Goal: Task Accomplishment & Management: Complete application form

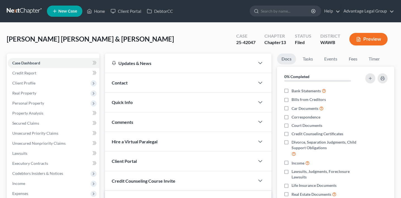
scroll to position [108, 0]
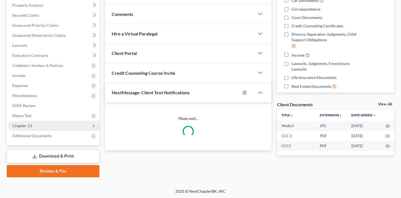
click at [42, 123] on span "Chapter 13" at bounding box center [54, 126] width 92 height 10
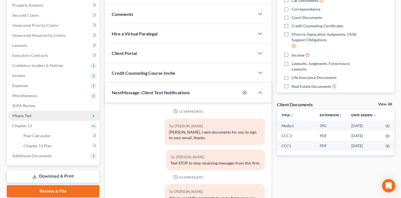
click at [42, 116] on span "Means Test" at bounding box center [54, 116] width 92 height 10
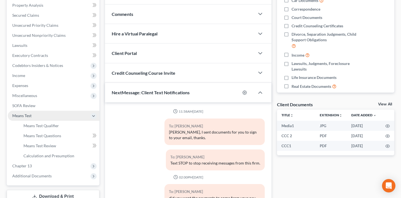
scroll to position [856, 0]
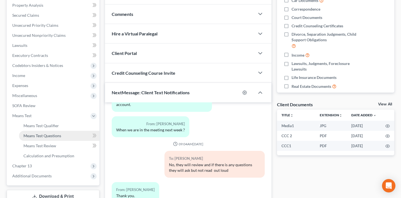
click at [44, 137] on span "Means Test Questions" at bounding box center [42, 135] width 38 height 5
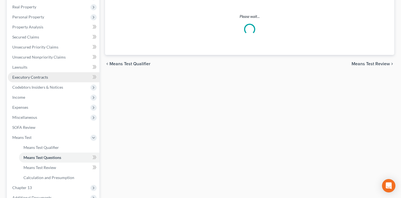
scroll to position [20, 0]
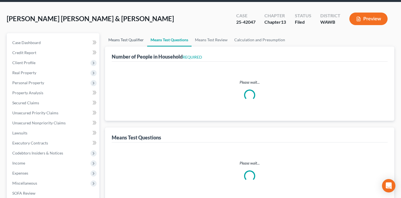
select select "1"
select select "60"
select select "1"
select select "60"
select select "2"
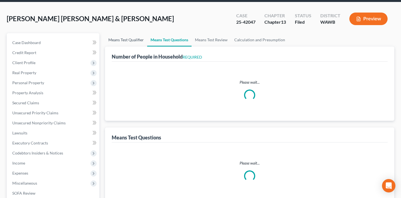
select select "2"
select select "0"
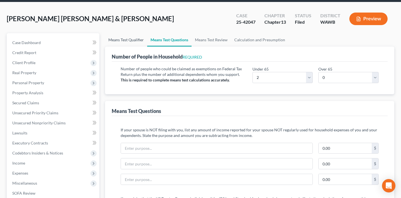
click at [123, 37] on link "Means Test Qualifier" at bounding box center [126, 39] width 42 height 13
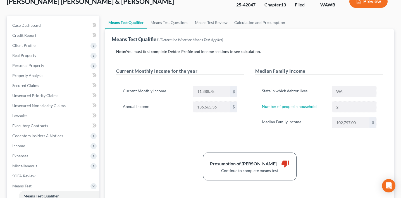
scroll to position [39, 0]
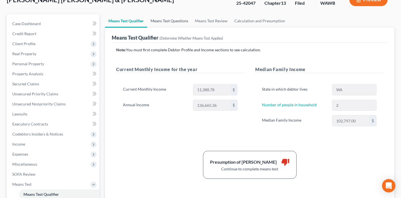
click at [177, 23] on link "Means Test Questions" at bounding box center [169, 20] width 44 height 13
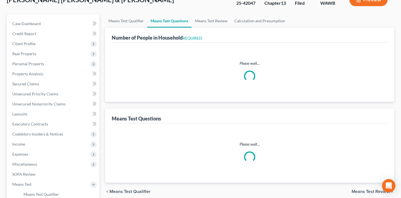
scroll to position [3, 0]
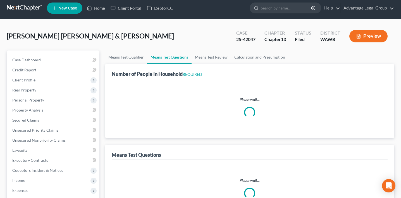
select select "1"
select select "60"
select select "1"
select select "60"
select select "2"
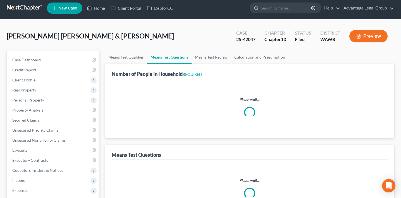
select select "0"
select select "2"
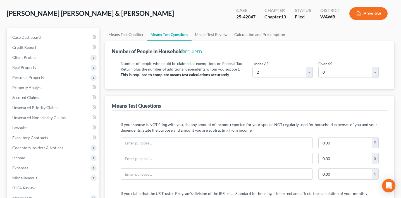
scroll to position [28, 0]
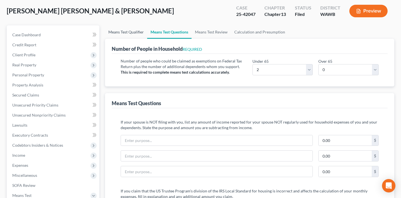
click at [139, 30] on link "Means Test Qualifier" at bounding box center [126, 31] width 42 height 13
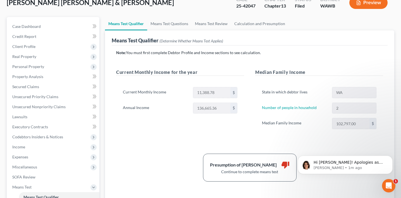
scroll to position [47, 0]
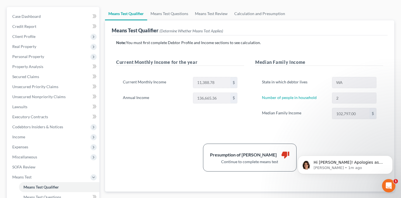
click at [159, 138] on div "Note: You must first complete Debtor Profile and Income sections to see calcula…" at bounding box center [249, 106] width 267 height 132
click at [390, 157] on icon "Dismiss notification" at bounding box center [390, 157] width 3 height 3
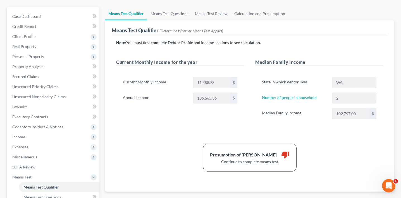
click at [343, 142] on div "Note: You must first complete Debtor Profile and Income sections to see calcula…" at bounding box center [249, 106] width 267 height 132
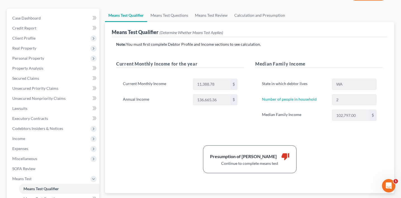
scroll to position [48, 0]
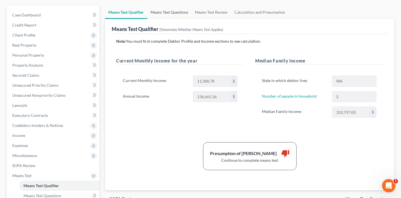
click at [172, 12] on link "Means Test Questions" at bounding box center [169, 12] width 44 height 13
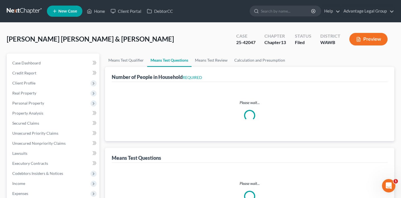
select select "1"
select select "60"
select select "1"
select select "60"
select select "2"
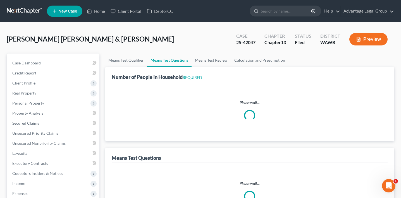
select select "0"
select select "2"
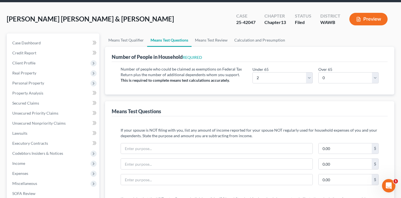
scroll to position [17, 0]
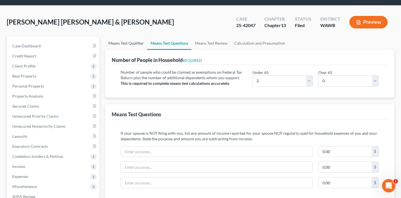
click at [135, 43] on link "Means Test Qualifier" at bounding box center [126, 43] width 42 height 13
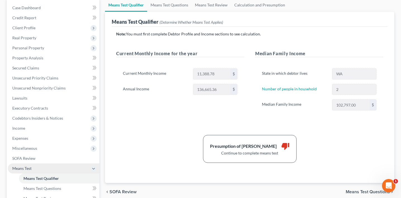
scroll to position [56, 0]
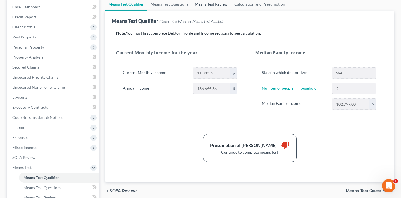
click at [218, 4] on link "Means Test Review" at bounding box center [211, 3] width 39 height 13
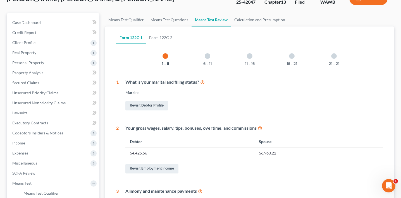
scroll to position [40, 0]
click at [336, 55] on div at bounding box center [334, 57] width 6 height 6
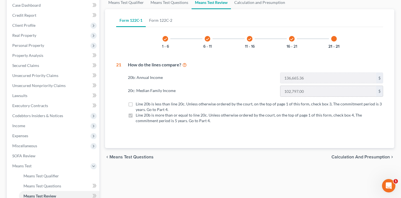
scroll to position [63, 0]
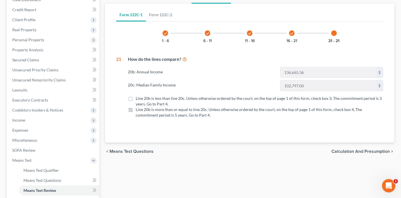
click at [292, 35] on icon "check" at bounding box center [292, 34] width 4 height 4
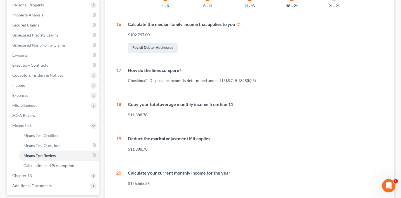
scroll to position [88, 0]
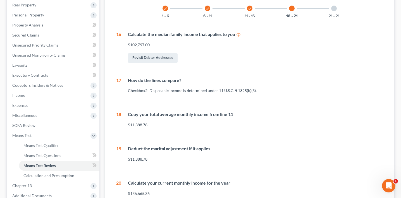
click at [250, 10] on icon "check" at bounding box center [250, 9] width 4 height 4
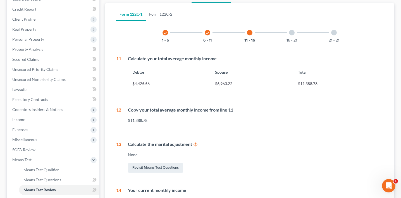
scroll to position [0, 0]
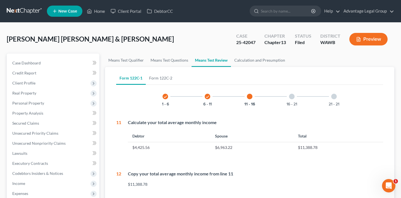
click at [202, 103] on div "check 6 - 11" at bounding box center [207, 96] width 19 height 19
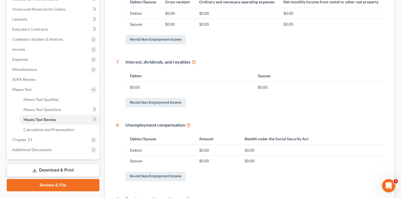
scroll to position [34, 0]
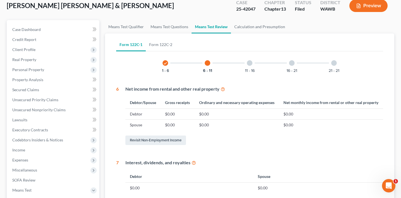
click at [167, 64] on icon "check" at bounding box center [165, 63] width 4 height 4
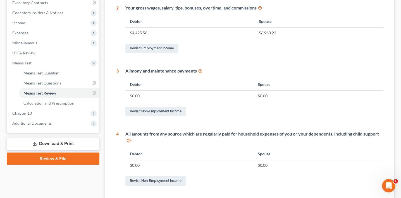
scroll to position [0, 0]
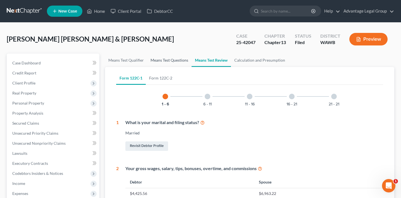
click at [160, 60] on link "Means Test Questions" at bounding box center [169, 60] width 44 height 13
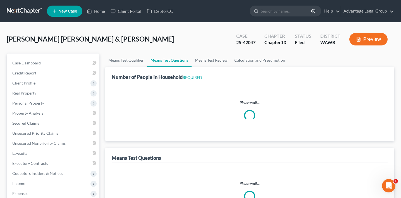
select select "1"
select select "60"
select select "1"
select select "60"
select select "2"
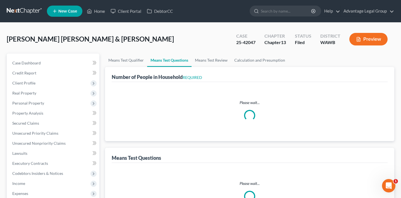
select select "0"
select select "2"
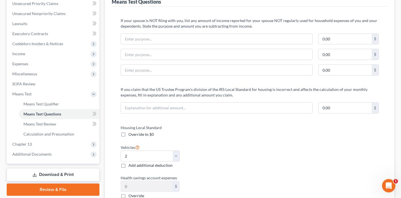
scroll to position [16, 0]
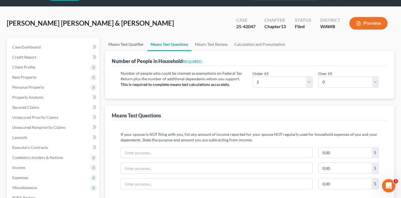
click at [127, 40] on link "Means Test Qualifier" at bounding box center [126, 44] width 42 height 13
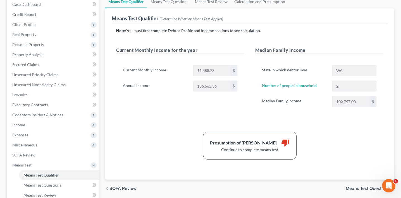
scroll to position [45, 0]
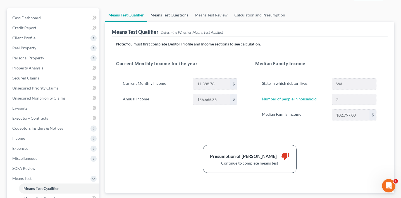
click at [168, 10] on link "Means Test Questions" at bounding box center [169, 14] width 44 height 13
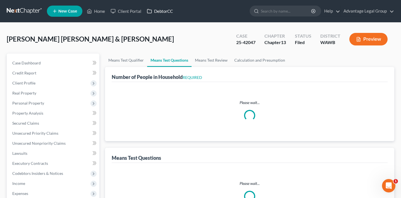
select select "1"
select select "60"
select select "1"
select select "60"
select select "2"
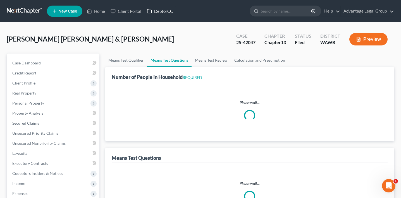
select select "0"
select select "2"
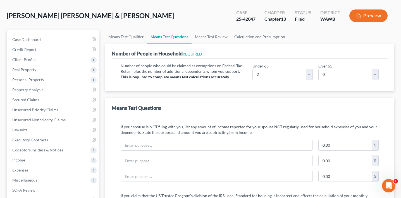
scroll to position [22, 0]
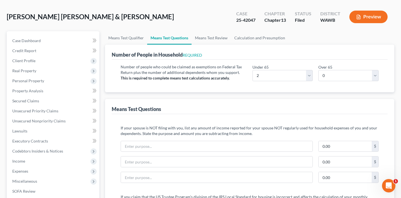
click at [210, 45] on div "Number of People in Household REQUIRED" at bounding box center [250, 52] width 276 height 15
click at [211, 40] on link "Means Test Review" at bounding box center [211, 37] width 39 height 13
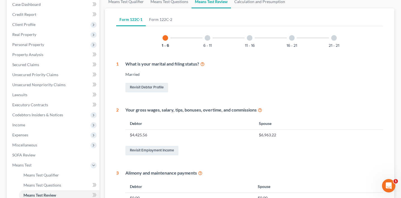
scroll to position [19, 0]
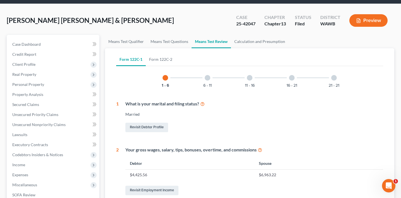
click at [370, 24] on button "Preview" at bounding box center [368, 20] width 38 height 13
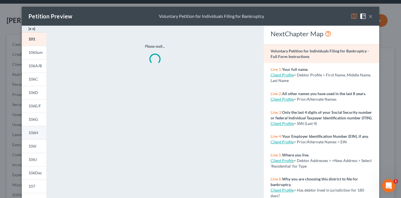
scroll to position [48, 0]
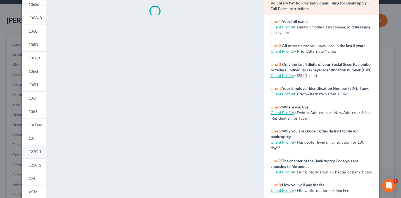
click at [35, 149] on link "122C-1" at bounding box center [34, 151] width 25 height 13
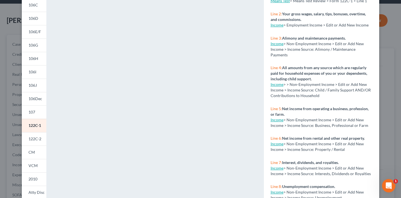
scroll to position [115, 0]
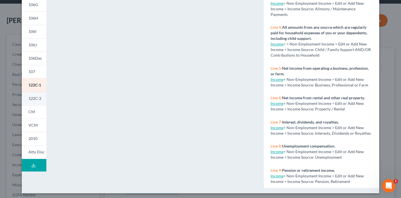
click at [39, 97] on span "122C-2" at bounding box center [34, 98] width 13 height 5
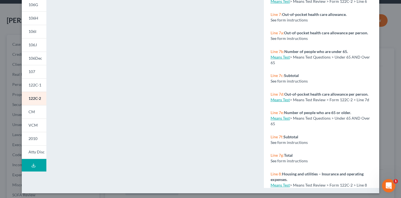
scroll to position [0, 0]
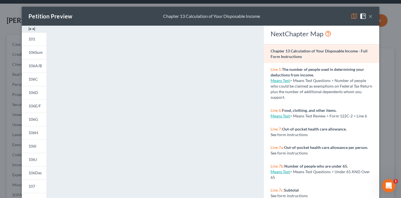
click at [8, 114] on div "Petition Preview Chapter 13 Calculation of Your Disposable Income × 101 106Sum …" at bounding box center [200, 99] width 401 height 198
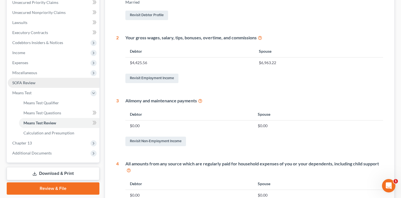
scroll to position [139, 0]
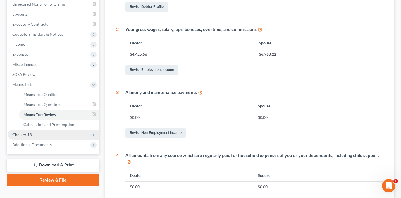
click at [46, 133] on span "Chapter 13" at bounding box center [54, 135] width 92 height 10
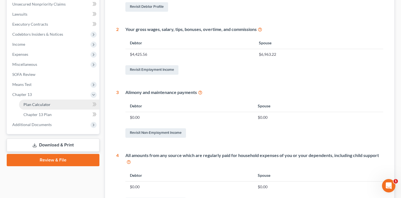
click at [61, 104] on link "Plan Calculator" at bounding box center [59, 105] width 80 height 10
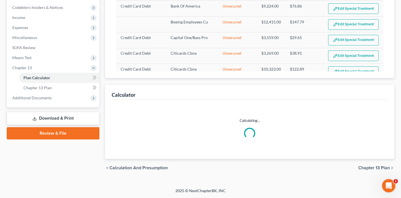
select select "83"
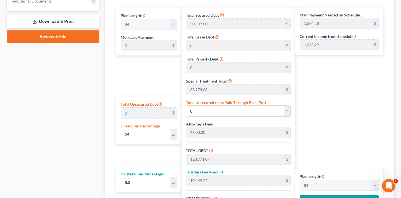
scroll to position [186, 0]
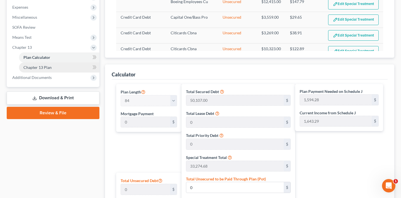
click at [67, 70] on link "Chapter 13 Plan" at bounding box center [59, 68] width 80 height 10
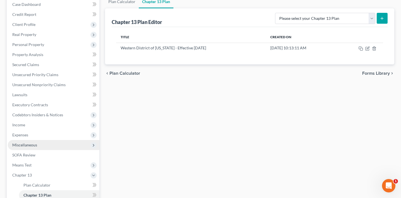
scroll to position [63, 0]
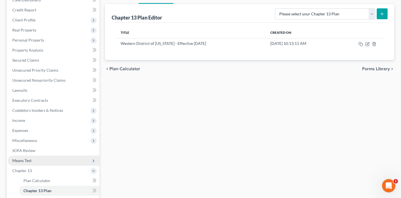
click at [52, 157] on span "Means Test" at bounding box center [54, 161] width 92 height 10
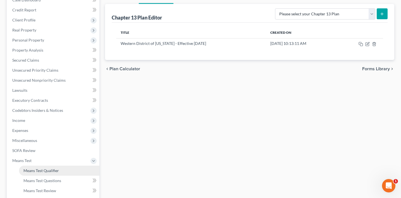
click at [54, 168] on span "Means Test Qualifier" at bounding box center [40, 170] width 35 height 5
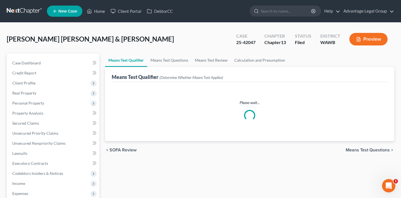
scroll to position [40, 0]
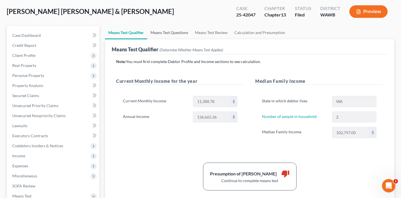
click at [161, 34] on link "Means Test Questions" at bounding box center [169, 32] width 44 height 13
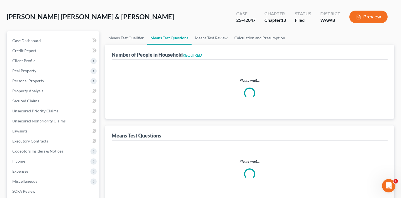
select select "1"
select select "60"
select select "1"
select select "60"
select select "2"
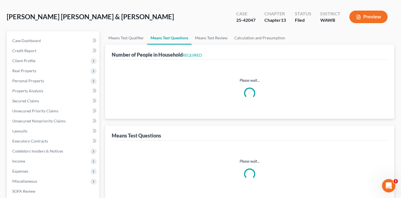
select select "0"
select select "2"
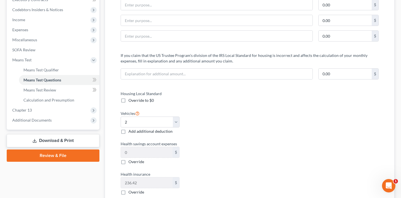
scroll to position [26, 0]
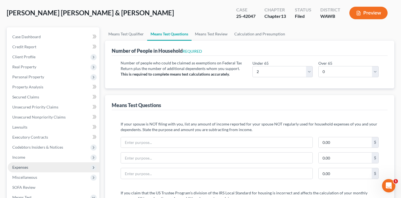
click at [34, 163] on span "Expenses" at bounding box center [54, 167] width 92 height 10
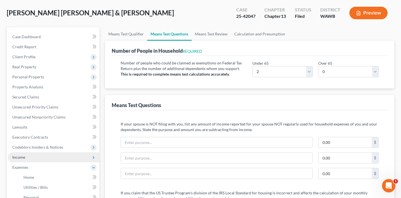
click at [35, 158] on span "Income" at bounding box center [54, 157] width 92 height 10
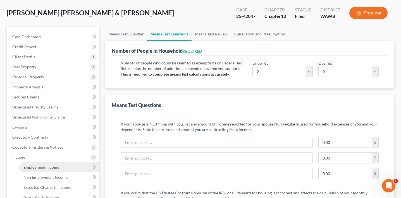
click at [38, 165] on span "Employment Income" at bounding box center [41, 167] width 36 height 5
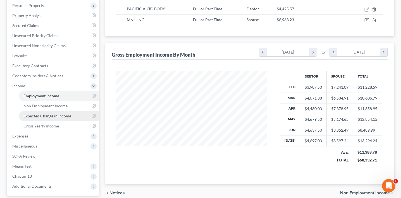
scroll to position [100, 162]
click at [51, 114] on span "Expected Change in Income" at bounding box center [47, 116] width 48 height 5
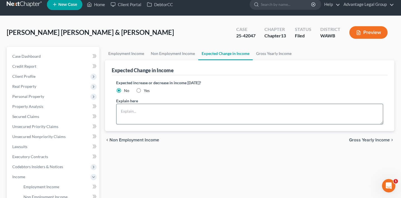
scroll to position [7, 0]
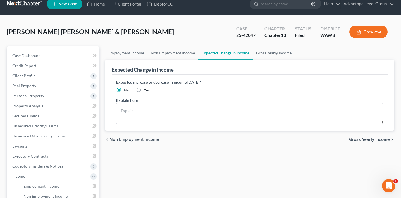
click at [369, 31] on button "Preview" at bounding box center [368, 32] width 38 height 13
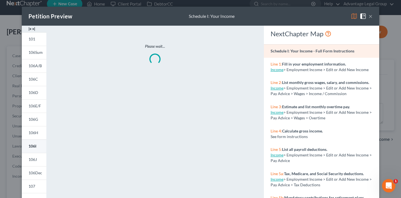
click at [31, 146] on span "106I" at bounding box center [32, 146] width 8 height 5
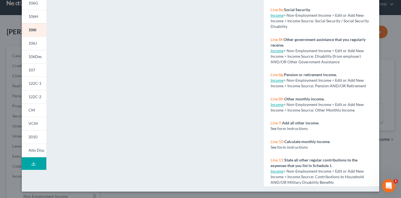
scroll to position [467, 0]
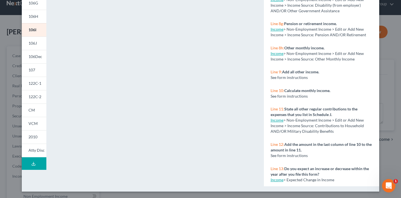
click at [14, 145] on div "Petition Preview Schedule I: Your Income × 101 106Sum 106A/B 106C 106D 106E/F 1…" at bounding box center [200, 99] width 401 height 198
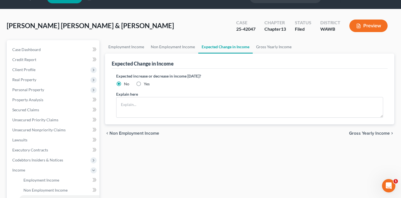
scroll to position [10, 0]
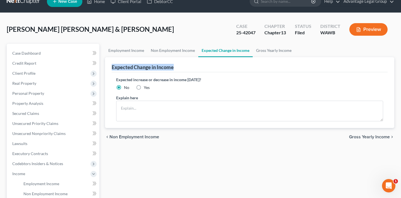
drag, startPoint x: 180, startPoint y: 66, endPoint x: 105, endPoint y: 66, distance: 74.8
click at [105, 66] on div "Expected Change in Income Expected increase or decrease in income [DATE]? No Ye…" at bounding box center [249, 92] width 289 height 71
copy div "Expected Change in Income"
click at [197, 78] on label "Expected increase or decrease in income [DATE]?" at bounding box center [249, 80] width 267 height 6
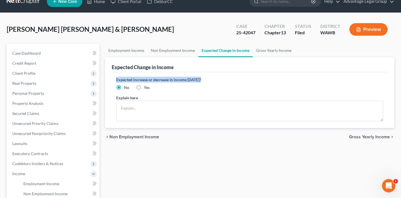
click at [197, 78] on label "Expected increase or decrease in income [DATE]?" at bounding box center [249, 80] width 267 height 6
copy label "Expected increase or decrease in income [DATE]?"
click at [263, 75] on div "Expected increase or decrease in income [DATE]? No Yes Explain here" at bounding box center [250, 100] width 276 height 56
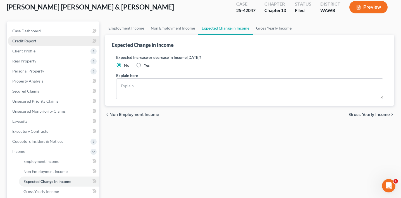
scroll to position [32, 0]
